Goal: Information Seeking & Learning: Learn about a topic

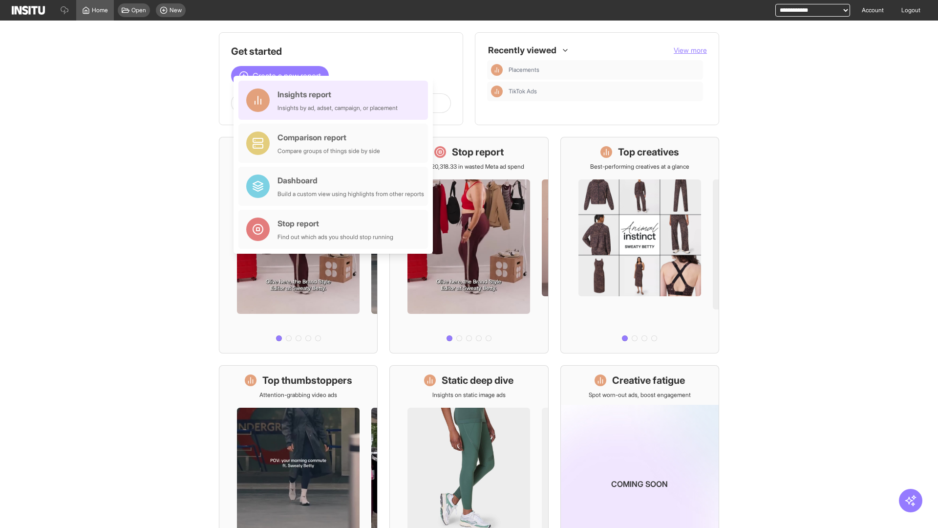
click at [336, 100] on div "Insights report Insights by ad, adset, campaign, or placement" at bounding box center [337, 99] width 120 height 23
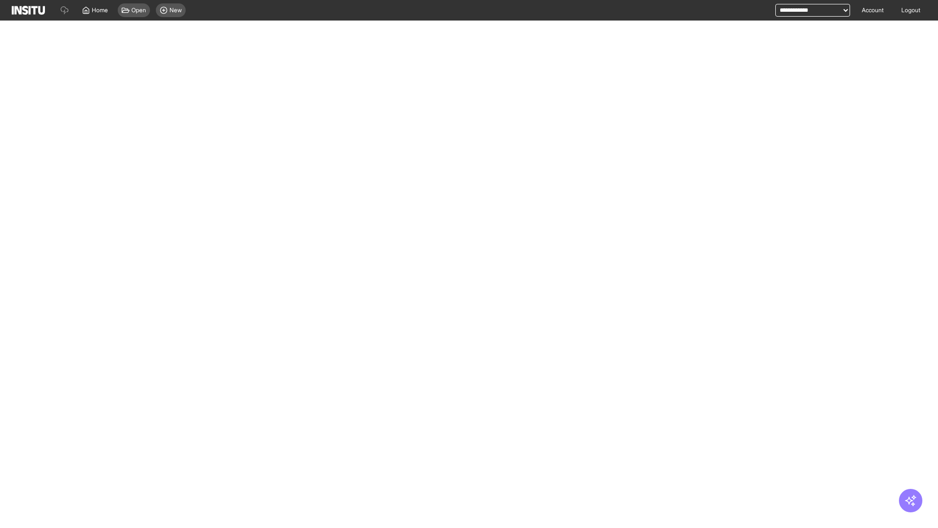
select select "**"
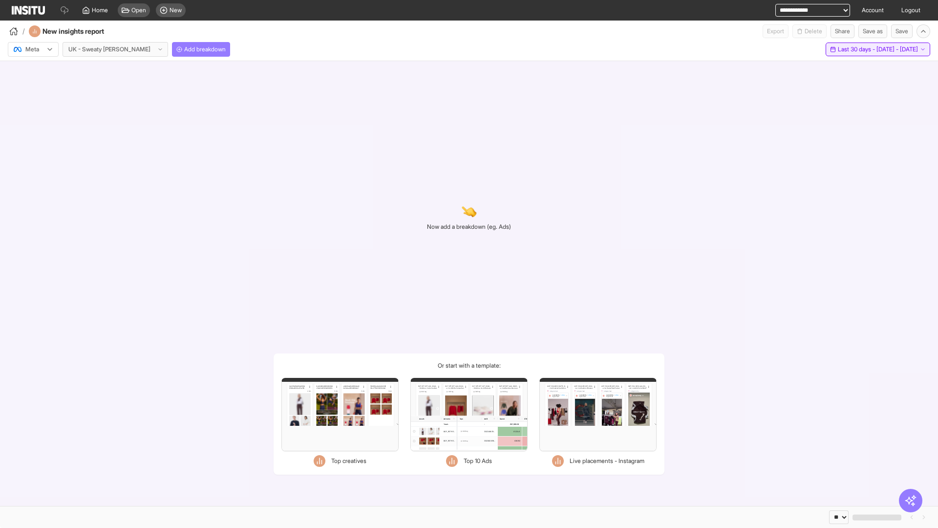
click at [857, 49] on span "Last 30 days - [DATE] - [DATE]" at bounding box center [878, 49] width 80 height 8
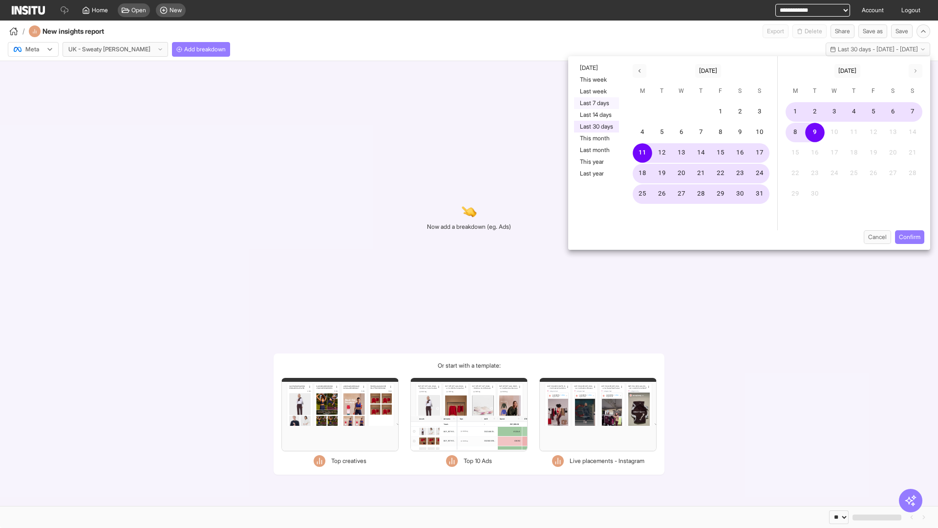
click at [595, 103] on button "Last 7 days" at bounding box center [596, 103] width 45 height 12
